Goal: Find specific page/section: Find specific page/section

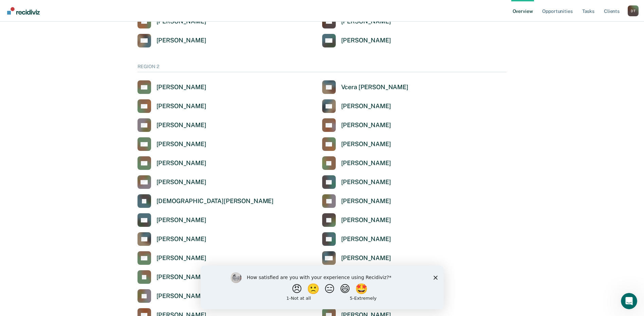
scroll to position [509, 0]
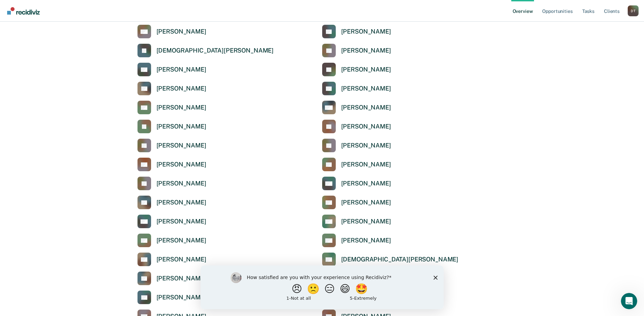
scroll to position [577, 0]
